Goal: Task Accomplishment & Management: Use online tool/utility

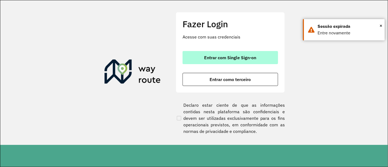
click at [248, 57] on span "Entrar com Single Sign-on" at bounding box center [230, 57] width 52 height 4
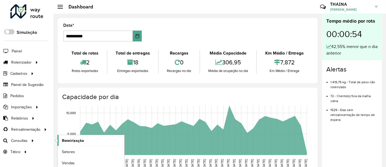
click at [70, 139] on span "Roteirização" at bounding box center [73, 141] width 22 height 6
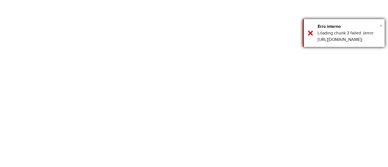
click at [381, 26] on span "×" at bounding box center [381, 26] width 3 height 6
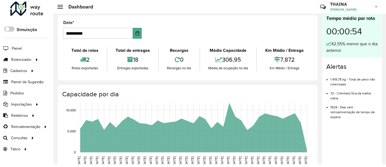
scroll to position [4, 0]
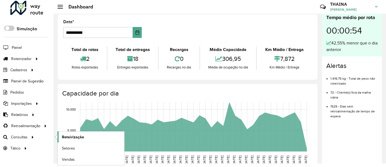
click at [77, 137] on span "Roteirização" at bounding box center [73, 137] width 22 height 6
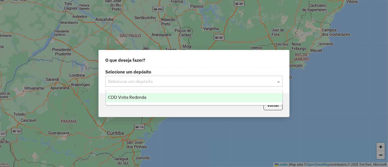
click at [220, 79] on input "text" at bounding box center [188, 81] width 161 height 7
click at [141, 98] on span "CDD Volta Redonda" at bounding box center [127, 97] width 38 height 5
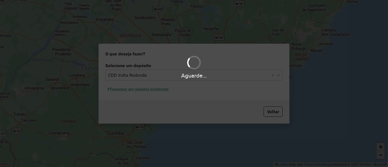
click at [139, 91] on div "Aguarde..." at bounding box center [194, 83] width 388 height 167
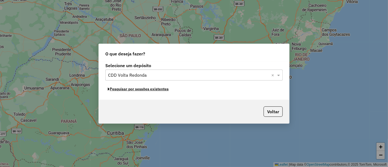
click at [115, 90] on button "Pesquisar por sessões existentes" at bounding box center [138, 89] width 66 height 8
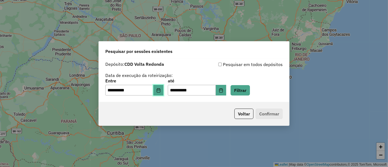
click at [161, 92] on icon "Choose Date" at bounding box center [158, 90] width 4 height 4
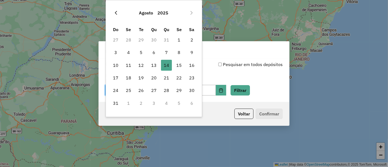
click at [114, 14] on icon "Previous Month" at bounding box center [116, 13] width 4 height 4
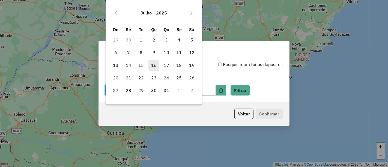
click at [156, 63] on span "16" at bounding box center [153, 65] width 11 height 11
type input "**********"
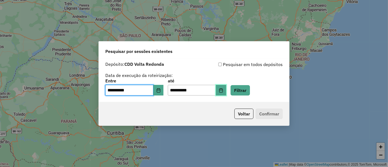
click at [223, 90] on icon "Choose Date" at bounding box center [221, 90] width 4 height 4
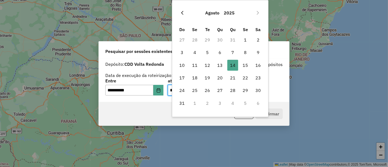
click at [181, 13] on icon "Previous Month" at bounding box center [182, 13] width 4 height 4
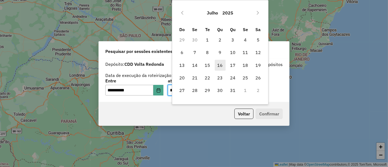
click at [219, 63] on span "16" at bounding box center [220, 65] width 11 height 11
type input "**********"
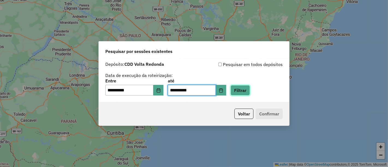
click at [246, 90] on button "Filtrar" at bounding box center [240, 90] width 19 height 10
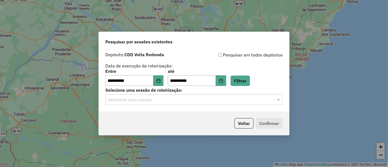
drag, startPoint x: 178, startPoint y: 97, endPoint x: 164, endPoint y: 105, distance: 16.2
click at [178, 97] on input "text" at bounding box center [188, 100] width 161 height 7
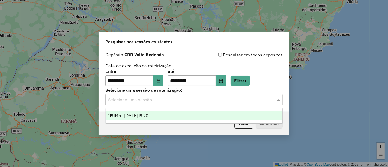
drag, startPoint x: 121, startPoint y: 118, endPoint x: 240, endPoint y: 128, distance: 119.7
click at [121, 118] on div "1191145 - 16/07/2025 19:20" at bounding box center [194, 115] width 177 height 9
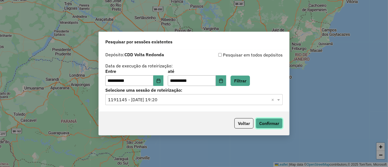
click at [278, 125] on button "Confirmar" at bounding box center [269, 123] width 27 height 10
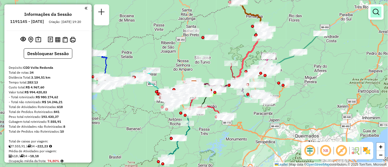
click at [379, 13] on em at bounding box center [376, 12] width 7 height 7
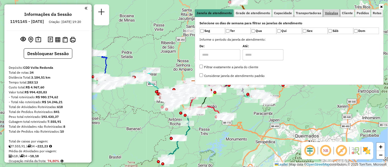
click at [336, 13] on span "Veículos" at bounding box center [331, 12] width 13 height 3
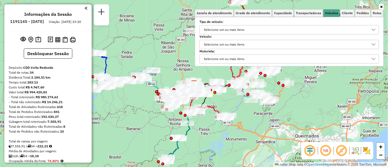
click at [218, 45] on div "Selecione um ou mais itens" at bounding box center [224, 44] width 44 height 9
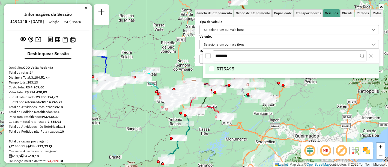
type input "*******"
drag, startPoint x: 214, startPoint y: 67, endPoint x: 220, endPoint y: 71, distance: 7.6
click at [213, 67] on div "RTI5A95" at bounding box center [211, 68] width 5 height 5
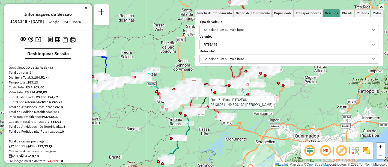
select select "**********"
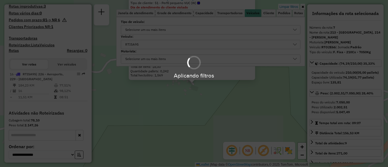
scroll to position [255, 0]
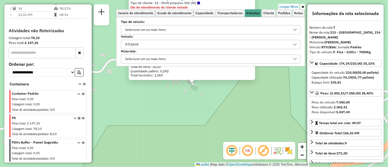
click at [302, 7] on icon at bounding box center [303, 6] width 2 height 3
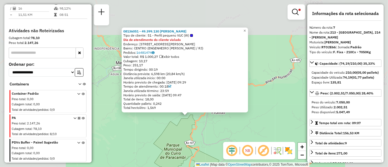
drag, startPoint x: 183, startPoint y: 131, endPoint x: 238, endPoint y: 100, distance: 63.9
click at [238, 100] on div "08136051 - 49.399.130 SABRINA O Tipo de cliente: 51 - Perfil pequeno VUC (W) Di…" at bounding box center [194, 83] width 388 height 167
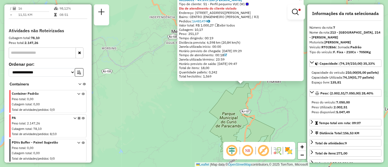
click at [203, 129] on div "08136051 - 49.399.130 SABRINA O Tipo de cliente: 51 - Perfil pequeno VUC (W) Di…" at bounding box center [194, 83] width 388 height 167
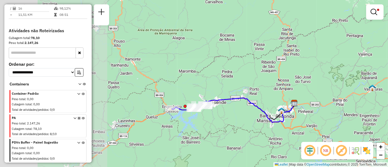
drag, startPoint x: 181, startPoint y: 125, endPoint x: 302, endPoint y: 121, distance: 121.2
click at [312, 127] on div "Limpar filtros Janela de atendimento Grade de atendimento Capacidade Transporta…" at bounding box center [194, 83] width 388 height 167
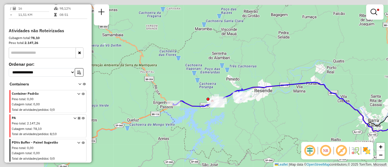
drag, startPoint x: 169, startPoint y: 129, endPoint x: 227, endPoint y: 137, distance: 58.6
click at [227, 137] on div "Limpar filtros Janela de atendimento Grade de atendimento Capacidade Transporta…" at bounding box center [194, 83] width 388 height 167
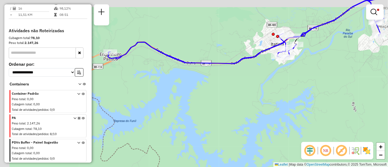
drag, startPoint x: 174, startPoint y: 131, endPoint x: 258, endPoint y: 147, distance: 85.6
click at [258, 147] on div "Limpar filtros Janela de atendimento Grade de atendimento Capacidade Transporta…" at bounding box center [194, 83] width 388 height 167
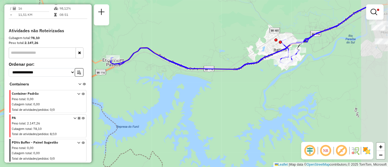
drag, startPoint x: 249, startPoint y: 128, endPoint x: 189, endPoint y: 124, distance: 59.6
click at [188, 124] on div "Limpar filtros Janela de atendimento Grade de atendimento Capacidade Transporta…" at bounding box center [194, 83] width 388 height 167
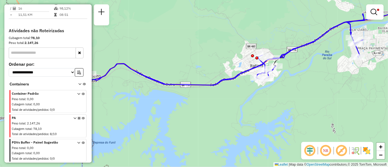
drag, startPoint x: 320, startPoint y: 115, endPoint x: 297, endPoint y: 131, distance: 27.5
click at [297, 131] on div "Limpar filtros Janela de atendimento Grade de atendimento Capacidade Transporta…" at bounding box center [194, 83] width 388 height 167
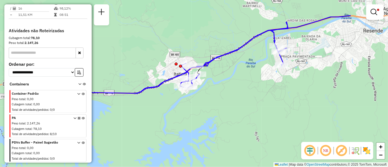
drag, startPoint x: 300, startPoint y: 120, endPoint x: 224, endPoint y: 129, distance: 76.3
click at [224, 129] on div "Limpar filtros Janela de atendimento Grade de atendimento Capacidade Transporta…" at bounding box center [194, 83] width 388 height 167
click at [378, 11] on link at bounding box center [374, 12] width 13 height 11
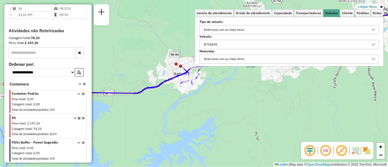
click at [118, 87] on div "Limpar filtros Janela de atendimento Grade de atendimento Capacidade Transporta…" at bounding box center [194, 83] width 388 height 167
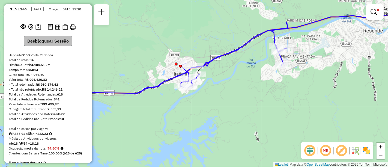
scroll to position [0, 0]
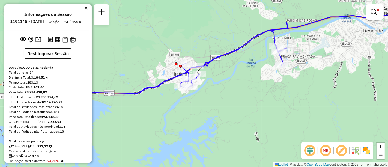
click at [85, 10] on em at bounding box center [86, 8] width 3 height 5
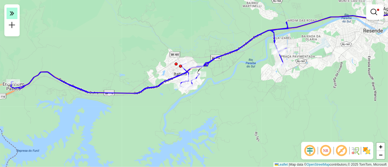
click at [14, 14] on icon at bounding box center [12, 13] width 4 height 8
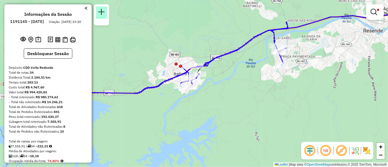
click at [101, 13] on em at bounding box center [101, 12] width 7 height 7
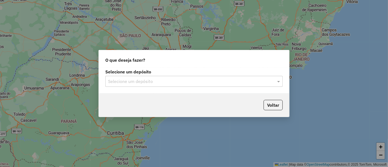
click at [170, 83] on input "text" at bounding box center [188, 81] width 161 height 7
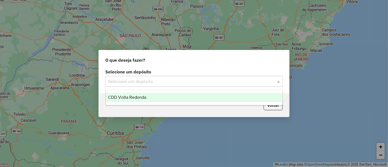
click at [115, 98] on span "CDD Volta Redonda" at bounding box center [127, 97] width 38 height 5
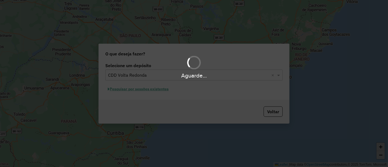
click at [126, 88] on div "Aguarde..." at bounding box center [194, 83] width 388 height 167
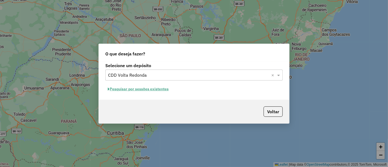
click at [128, 88] on button "Pesquisar por sessões existentes" at bounding box center [138, 89] width 66 height 8
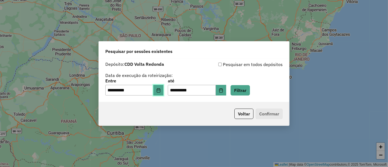
click at [161, 91] on icon "Choose Date" at bounding box center [158, 90] width 4 height 4
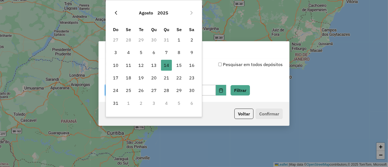
click at [114, 14] on icon "Previous Month" at bounding box center [116, 13] width 4 height 4
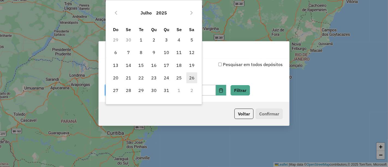
click at [191, 78] on span "26" at bounding box center [191, 77] width 11 height 11
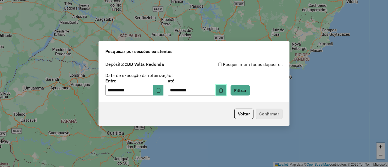
click at [223, 91] on icon "Choose Date" at bounding box center [221, 90] width 4 height 4
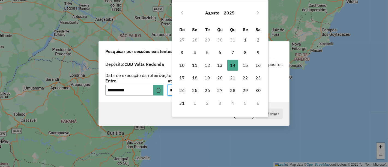
drag, startPoint x: 184, startPoint y: 12, endPoint x: 265, endPoint y: 50, distance: 89.1
click at [186, 12] on button "Previous Month" at bounding box center [182, 12] width 9 height 9
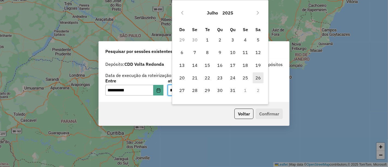
click at [258, 79] on span "26" at bounding box center [258, 77] width 11 height 11
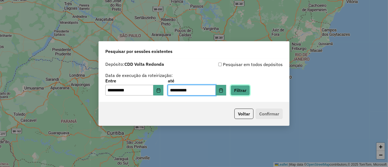
click at [248, 89] on button "Filtrar" at bounding box center [240, 90] width 19 height 10
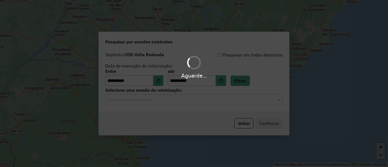
click at [128, 102] on input "text" at bounding box center [188, 100] width 161 height 7
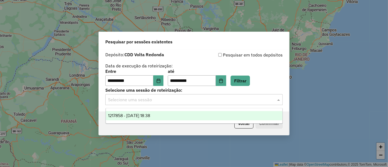
drag, startPoint x: 129, startPoint y: 115, endPoint x: 201, endPoint y: 123, distance: 72.8
click at [129, 115] on span "1217858 - [DATE] 18:38" at bounding box center [129, 115] width 42 height 5
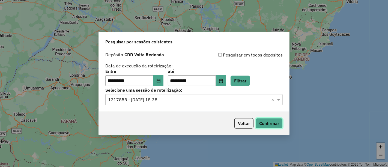
click at [263, 124] on button "Confirmar" at bounding box center [269, 123] width 27 height 10
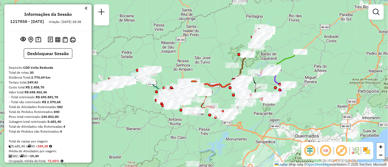
click at [377, 14] on em at bounding box center [376, 12] width 7 height 7
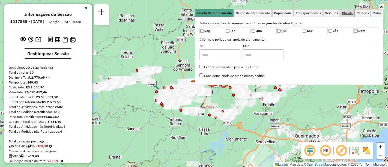
click at [352, 11] on span "Cliente" at bounding box center [347, 12] width 11 height 3
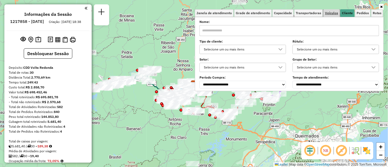
click at [330, 14] on span "Veículos" at bounding box center [331, 12] width 13 height 3
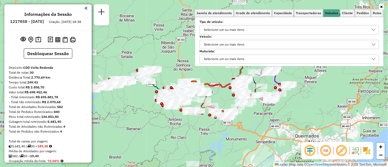
click at [256, 29] on div "Selecione um ou mais itens" at bounding box center [285, 29] width 166 height 9
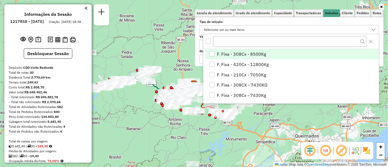
scroll to position [3, 19]
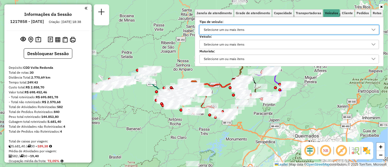
click at [233, 43] on div "Selecione um ou mais itens" at bounding box center [224, 44] width 44 height 9
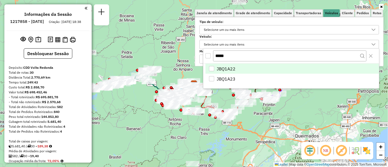
type input "*****"
click at [211, 68] on div "JBQ1A22" at bounding box center [211, 68] width 5 height 5
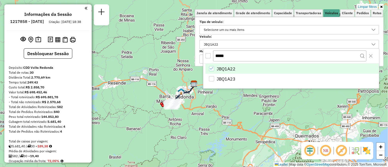
click at [346, 109] on div "Limpar filtros Janela de atendimento Grade de atendimento Capacidade Transporta…" at bounding box center [194, 83] width 388 height 167
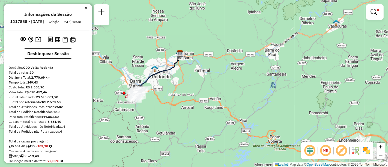
drag, startPoint x: 184, startPoint y: 119, endPoint x: 265, endPoint y: 105, distance: 82.2
click at [265, 105] on div "Limpar filtros Janela de atendimento Grade de atendimento Capacidade Transporta…" at bounding box center [194, 83] width 388 height 167
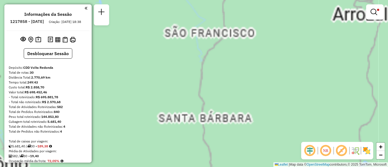
drag, startPoint x: 182, startPoint y: 65, endPoint x: 339, endPoint y: 124, distance: 167.8
click at [339, 124] on div "Limpar filtros Janela de atendimento Grade de atendimento Capacidade Transporta…" at bounding box center [194, 83] width 388 height 167
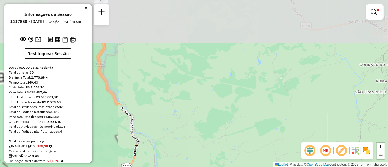
drag, startPoint x: 222, startPoint y: 96, endPoint x: 344, endPoint y: 127, distance: 126.5
click at [344, 127] on div "Limpar filtros Janela de atendimento Grade de atendimento Capacidade Transporta…" at bounding box center [194, 83] width 388 height 167
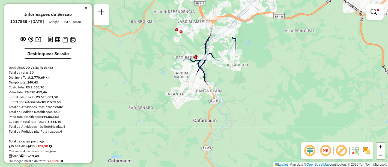
drag, startPoint x: 259, startPoint y: 111, endPoint x: 241, endPoint y: 166, distance: 57.3
click at [243, 166] on div "Limpar filtros Janela de atendimento Grade de atendimento Capacidade Transporta…" at bounding box center [194, 83] width 388 height 167
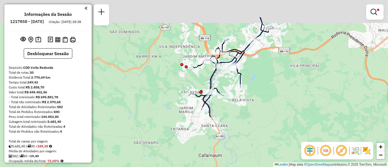
drag, startPoint x: 228, startPoint y: 124, endPoint x: 230, endPoint y: 151, distance: 27.4
click at [230, 151] on div "Limpar filtros Janela de atendimento Grade de atendimento Capacidade Transporta…" at bounding box center [194, 83] width 388 height 167
